Goal: Transaction & Acquisition: Purchase product/service

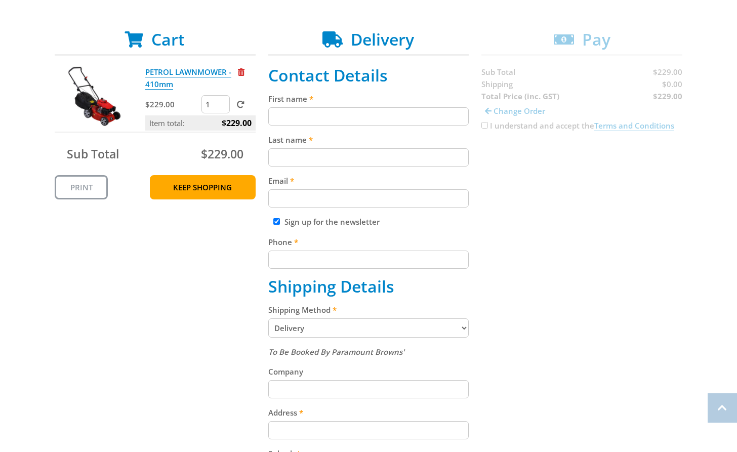
scroll to position [194, 0]
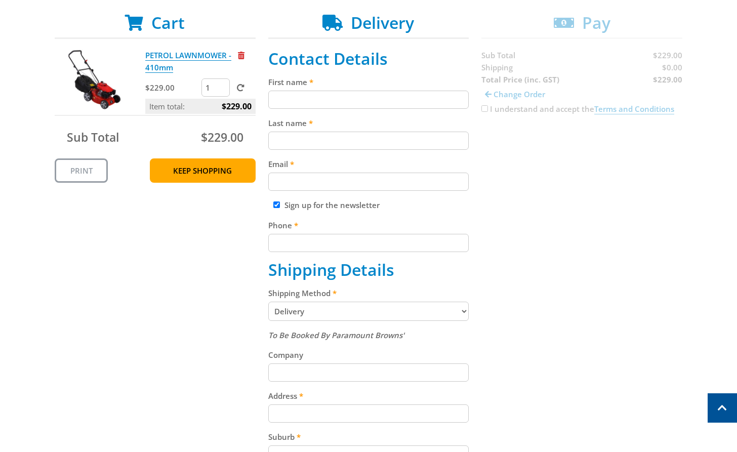
click at [338, 308] on select "Pickup from [GEOGRAPHIC_DATA][PERSON_NAME] Delivery" at bounding box center [368, 310] width 201 height 19
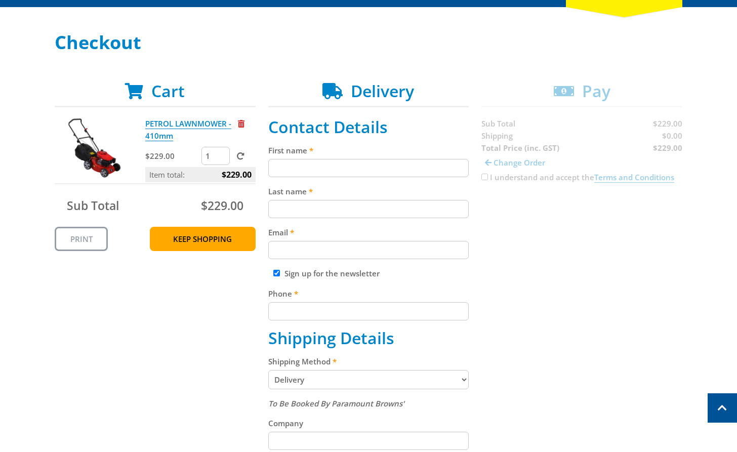
scroll to position [115, 0]
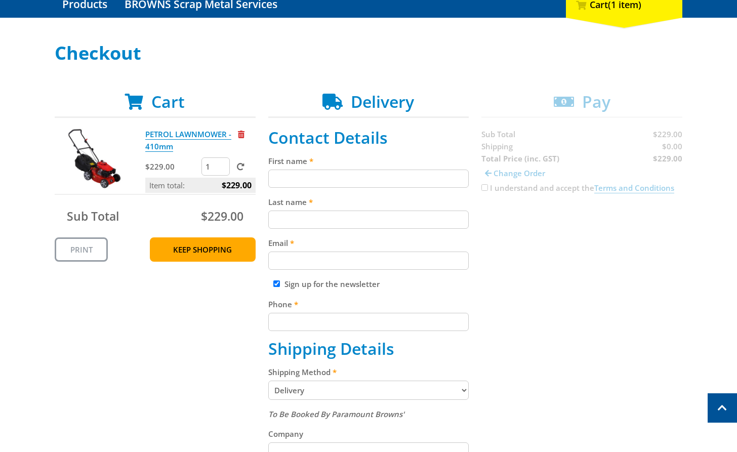
click at [311, 184] on input "First name" at bounding box center [368, 178] width 201 height 18
paste input "[PERSON_NAME]"
type input "[PERSON_NAME]"
click at [311, 213] on input "Last name" at bounding box center [368, 219] width 201 height 18
paste input "[PERSON_NAME]"
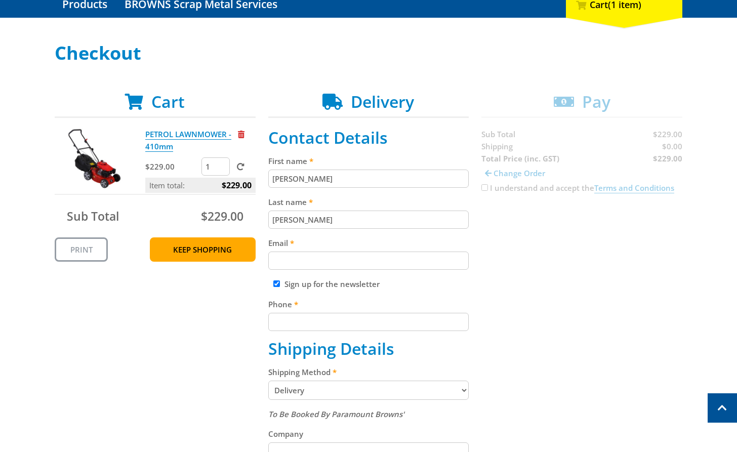
type input "[PERSON_NAME]"
click at [321, 263] on input "Email" at bounding box center [368, 260] width 201 height 18
paste input "[EMAIL_ADDRESS][DOMAIN_NAME]"
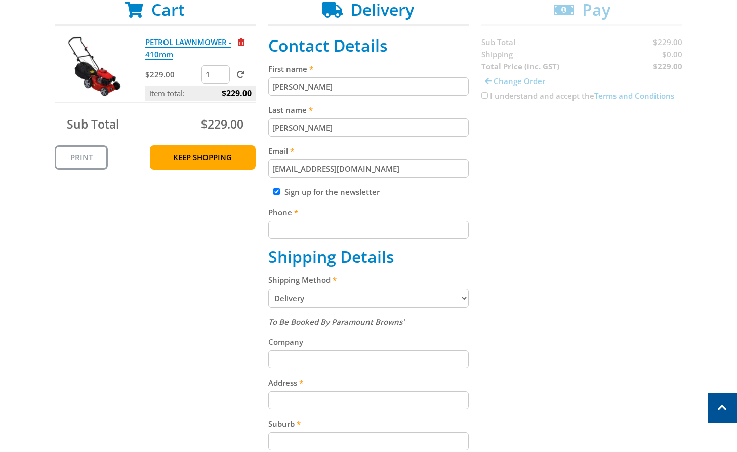
scroll to position [215, 0]
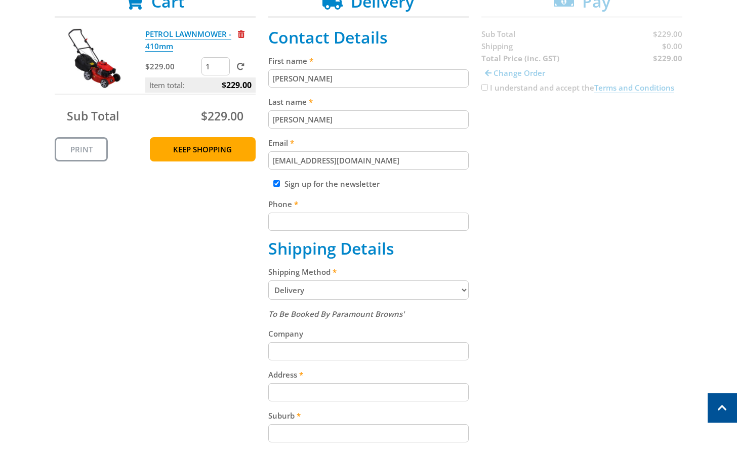
type input "[EMAIL_ADDRESS][DOMAIN_NAME]"
click at [339, 224] on input "Phone" at bounding box center [368, 221] width 201 height 18
paste input "[PHONE_NUMBER]"
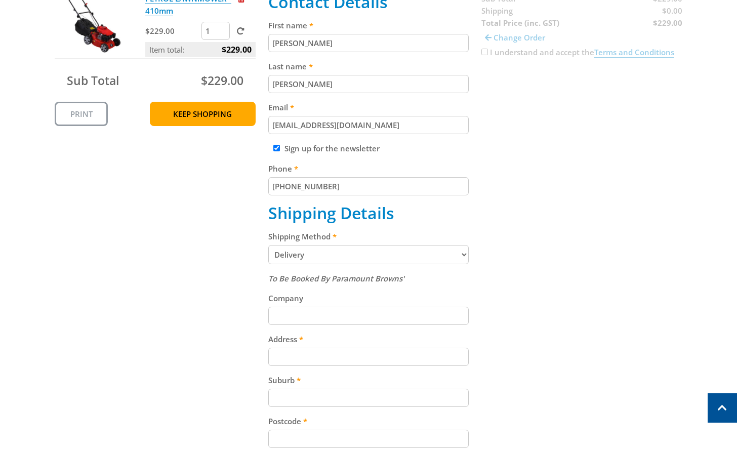
type input "[PHONE_NUMBER]"
click at [536, 217] on div "Cart PETROL LAWNMOWER - 410mm $229.00 1 Item total: $229.00 Sub Total $229.00 P…" at bounding box center [368, 279] width 627 height 647
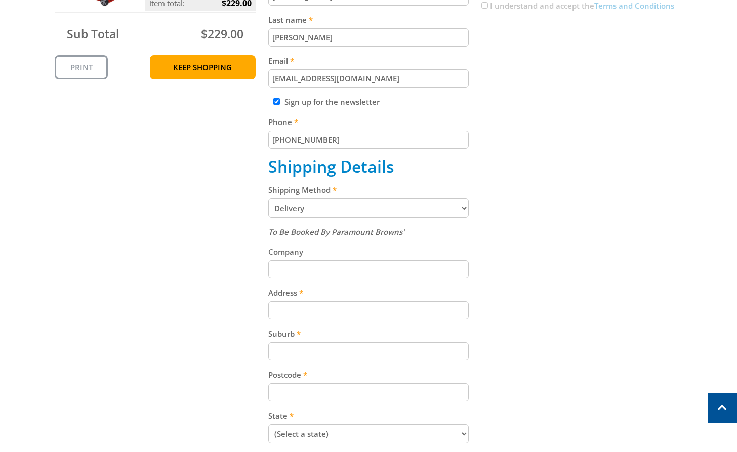
scroll to position [325, 0]
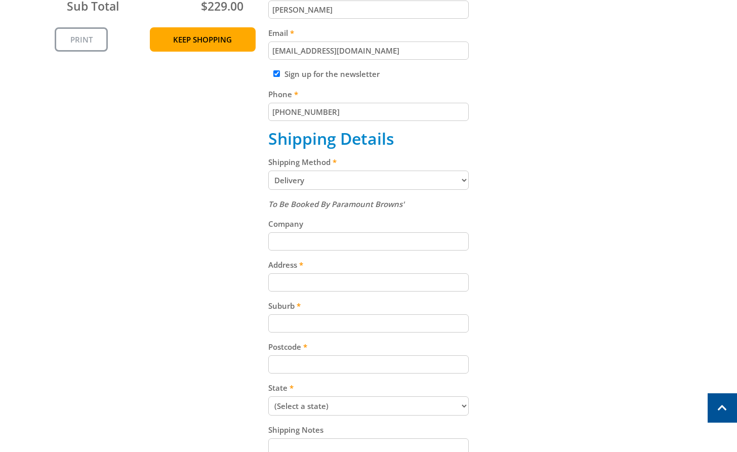
click at [362, 180] on select "Pickup from [GEOGRAPHIC_DATA][PERSON_NAME] Delivery" at bounding box center [368, 179] width 201 height 19
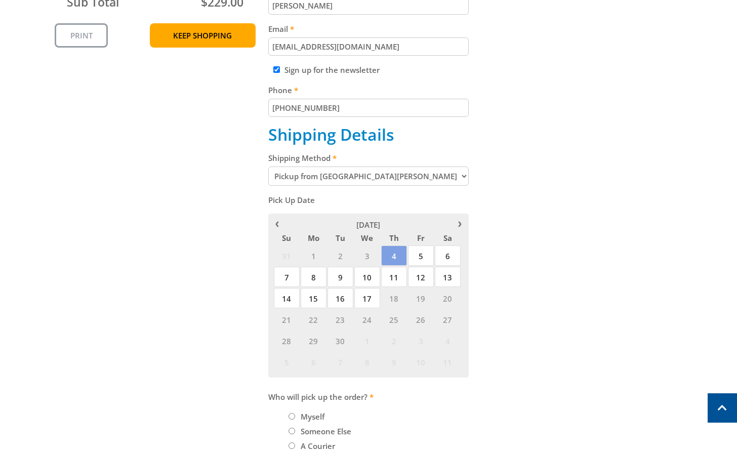
scroll to position [330, 0]
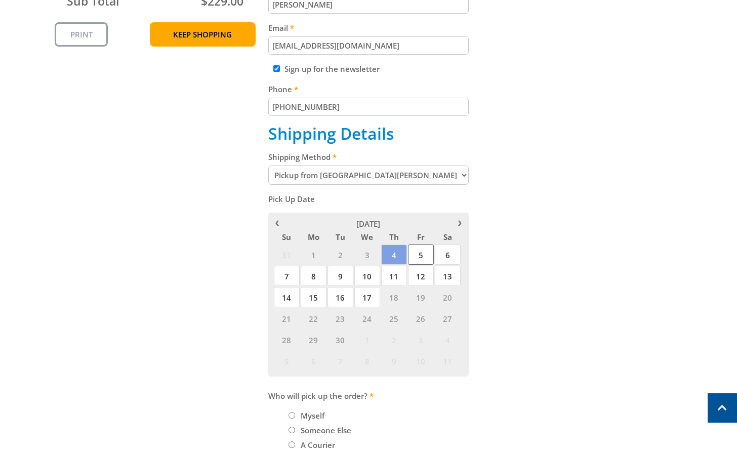
click at [416, 261] on span "5" at bounding box center [421, 254] width 26 height 20
click at [396, 252] on span "4" at bounding box center [394, 254] width 26 height 20
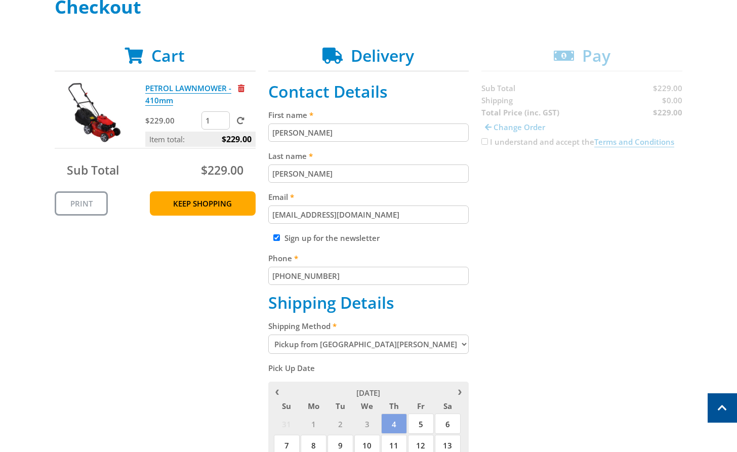
scroll to position [162, 0]
click at [413, 340] on select "Pickup from [GEOGRAPHIC_DATA][PERSON_NAME] Delivery" at bounding box center [368, 343] width 201 height 19
click at [374, 340] on select "Pickup from [GEOGRAPHIC_DATA][PERSON_NAME] Delivery" at bounding box center [368, 343] width 201 height 19
select select "Delivery"
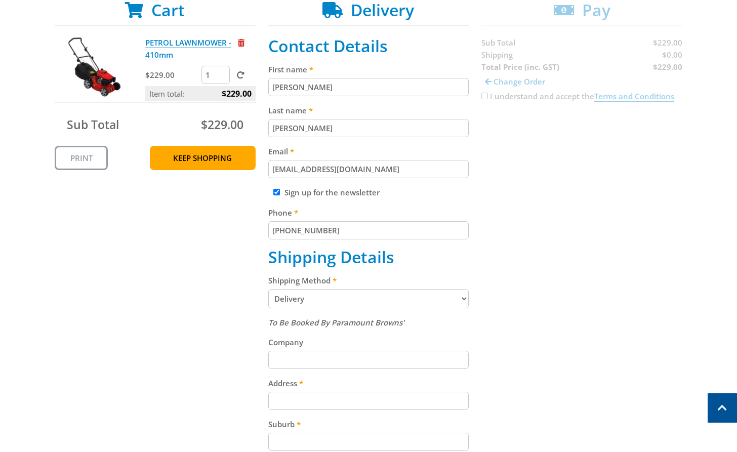
scroll to position [222, 0]
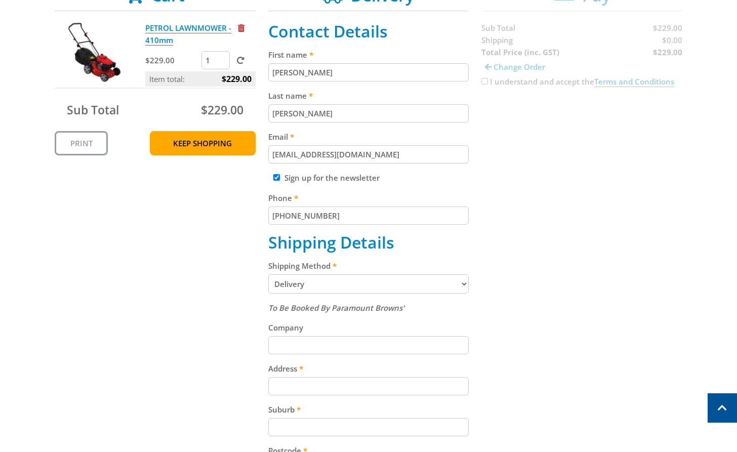
click at [327, 384] on input "Address" at bounding box center [368, 386] width 201 height 18
paste input "[STREET_ADDRESS][PERSON_NAME]"
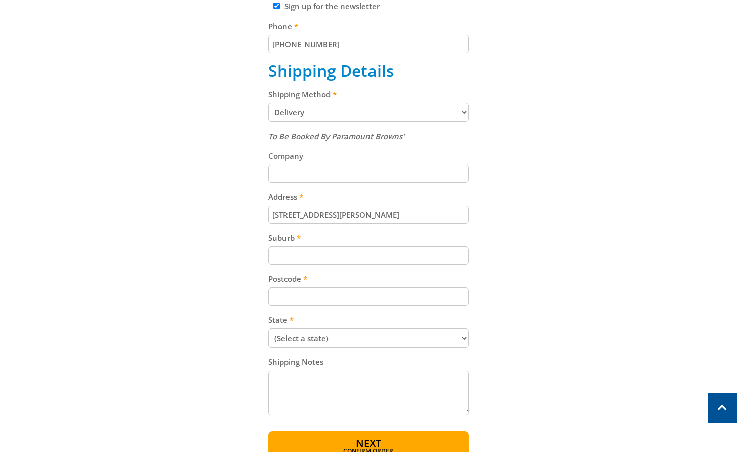
scroll to position [408, 0]
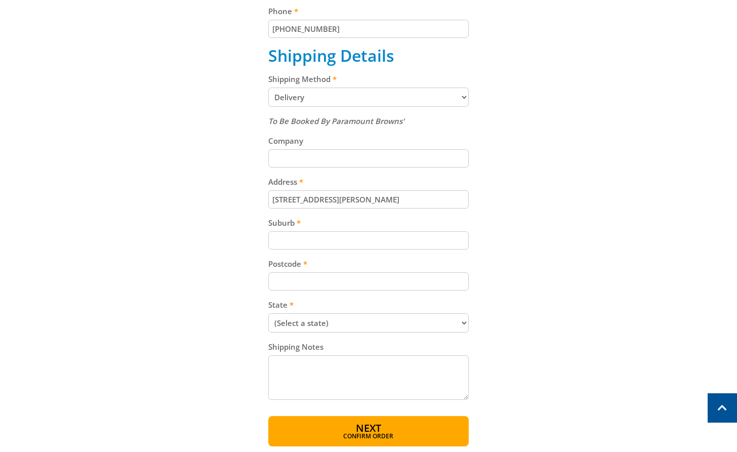
type input "[STREET_ADDRESS][PERSON_NAME]"
click at [285, 240] on input "Suburb" at bounding box center [368, 240] width 201 height 18
paste input "Totness"
type input "Totness"
click at [335, 285] on input "Postcode" at bounding box center [368, 281] width 201 height 18
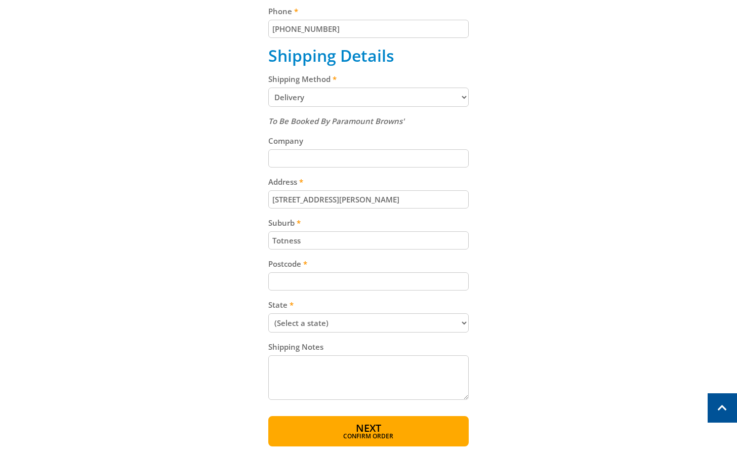
paste input "5250"
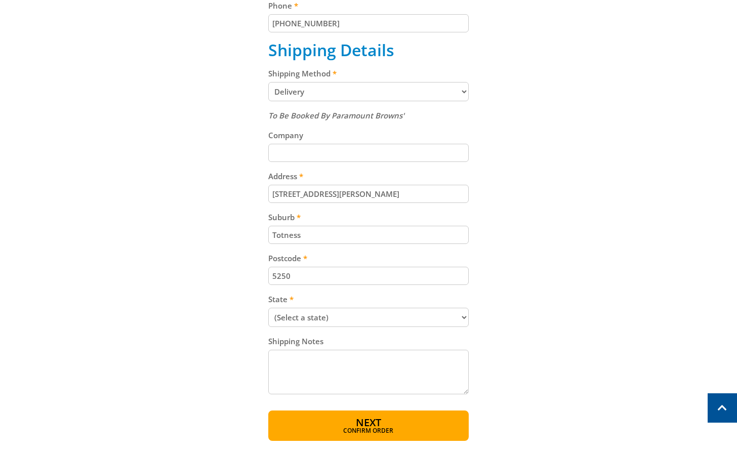
scroll to position [419, 0]
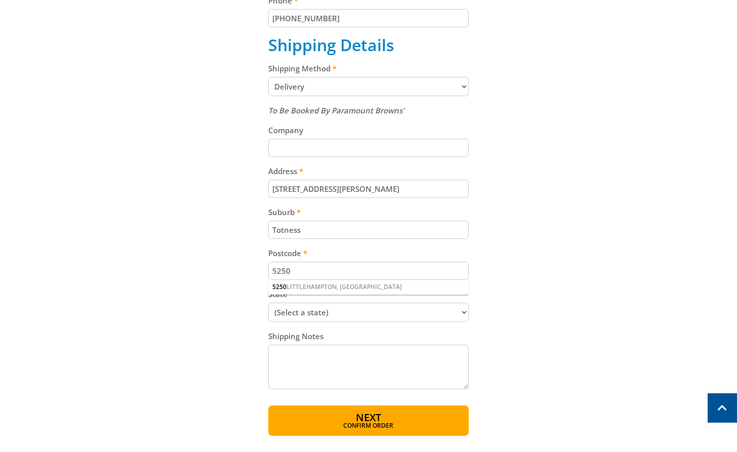
type input "5250"
click at [346, 310] on select "(Select a state) [GEOGRAPHIC_DATA] [GEOGRAPHIC_DATA] [GEOGRAPHIC_DATA] [GEOGRAP…" at bounding box center [368, 311] width 201 height 19
select select "SA"
click at [547, 308] on div "Cart PETROL LAWNMOWER - 410mm $229.00 1 Item total: $229.00 Sub Total $229.00 P…" at bounding box center [368, 112] width 627 height 647
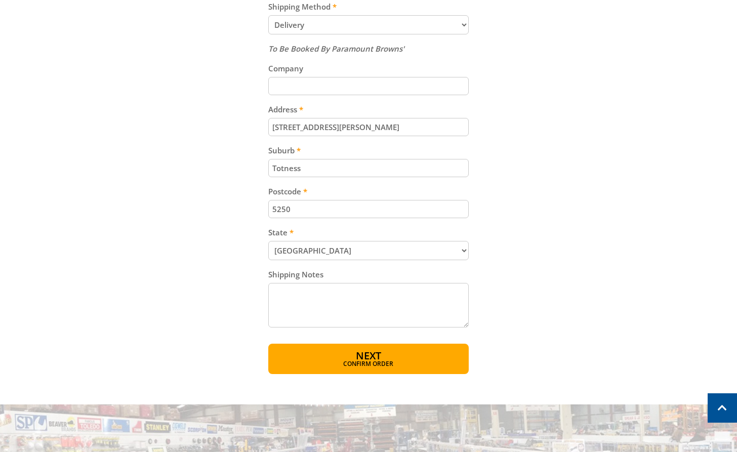
scroll to position [493, 0]
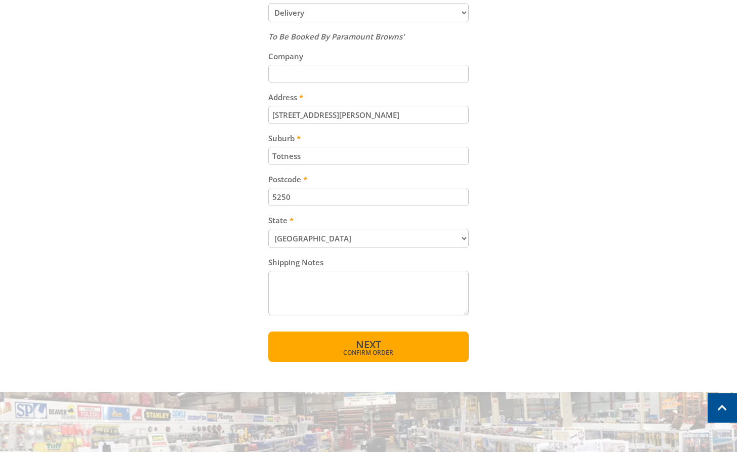
click at [400, 350] on span "Confirm order" at bounding box center [368, 353] width 157 height 6
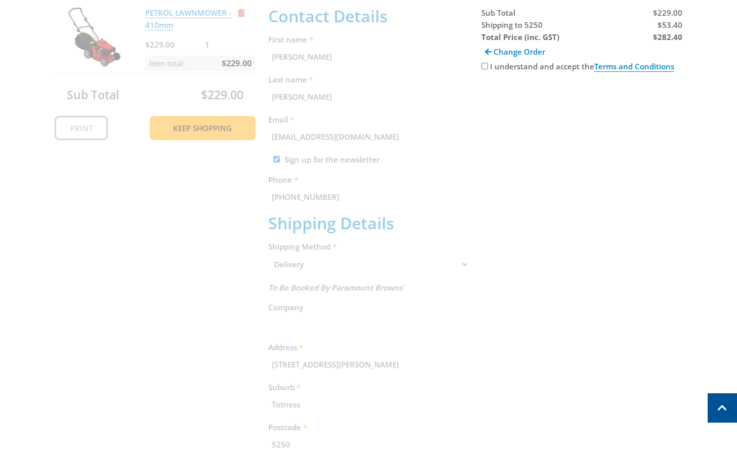
scroll to position [150, 0]
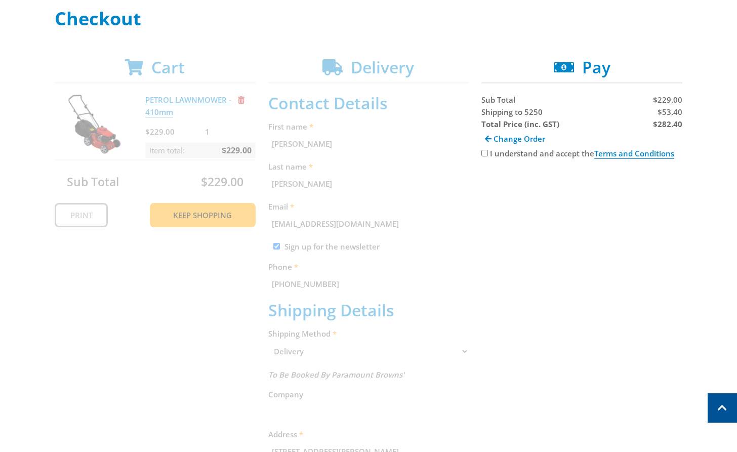
click at [669, 112] on span "$53.40" at bounding box center [669, 112] width 25 height 10
copy span "53.40"
click at [669, 132] on div "Change Order" at bounding box center [581, 138] width 201 height 17
click at [671, 123] on strong "$282.40" at bounding box center [667, 124] width 29 height 10
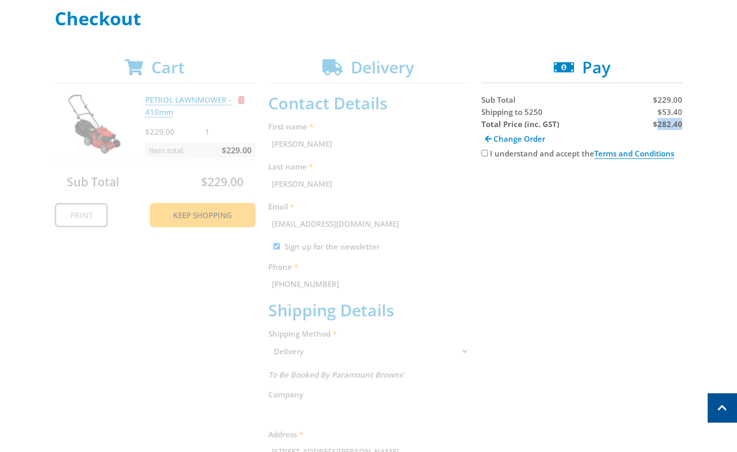
click at [671, 123] on strong "$282.40" at bounding box center [667, 124] width 29 height 10
copy strong "282.40"
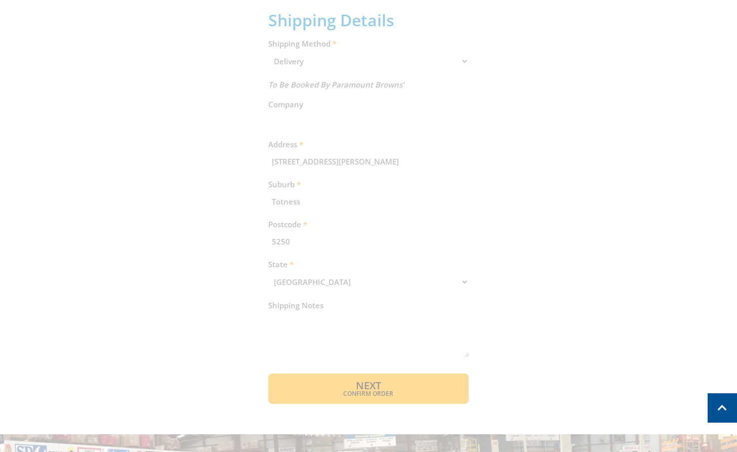
scroll to position [516, 0]
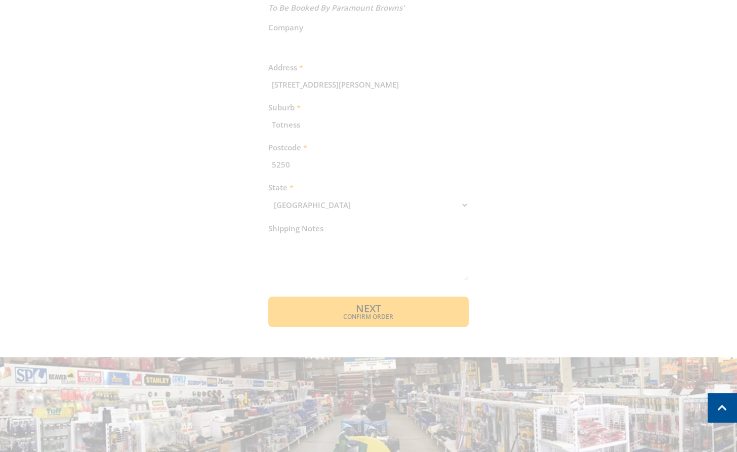
click at [341, 309] on div "Cart PETROL LAWNMOWER - 410mm $229.00 1 Item total: $229.00 Sub Total $229.00 P…" at bounding box center [368, 9] width 627 height 636
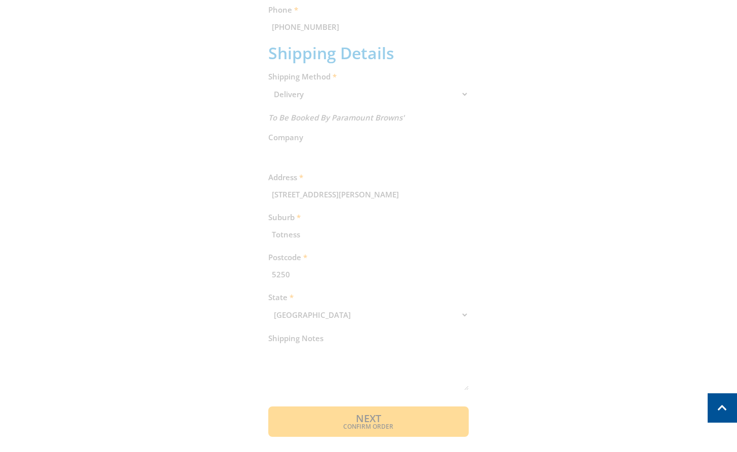
scroll to position [420, 0]
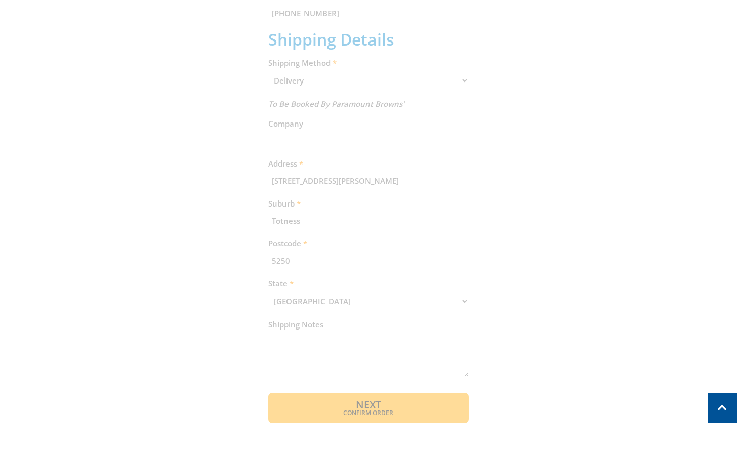
click at [376, 413] on div "Cart PETROL LAWNMOWER - 410mm $229.00 1 Item total: $229.00 Sub Total $229.00 P…" at bounding box center [368, 105] width 627 height 636
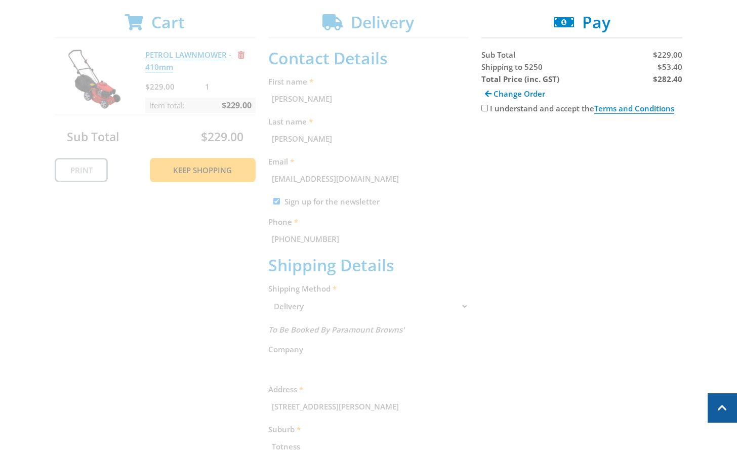
scroll to position [78, 0]
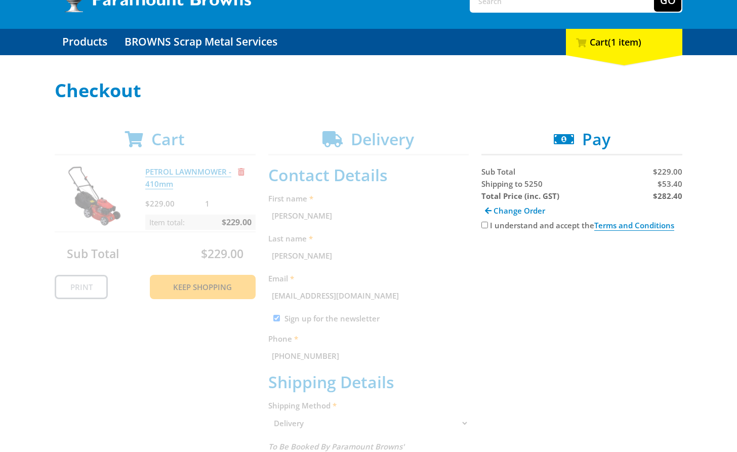
click at [484, 224] on input "I understand and accept the Terms and Conditions" at bounding box center [484, 225] width 7 height 7
checkbox input "true"
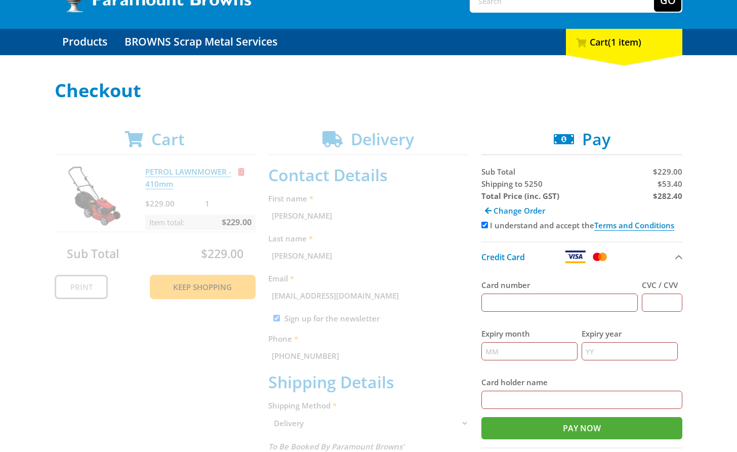
click at [532, 305] on input "Card number" at bounding box center [559, 302] width 156 height 18
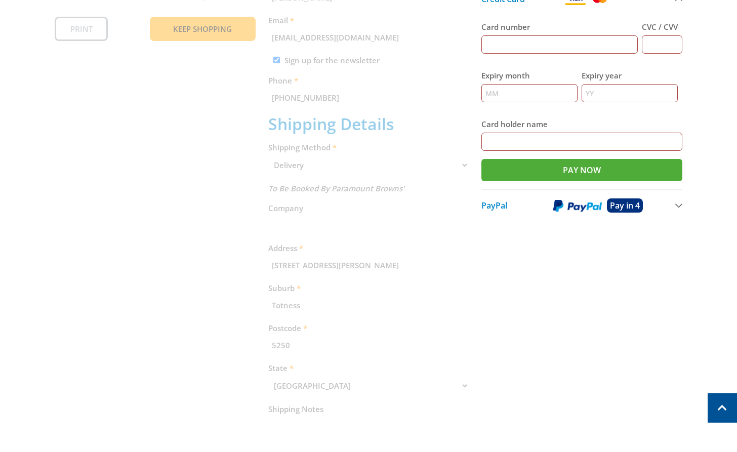
scroll to position [0, 0]
